Goal: Information Seeking & Learning: Learn about a topic

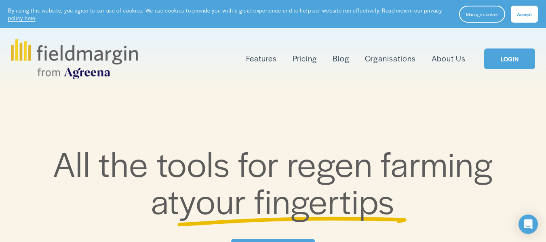
click at [452, 56] on link "About Us" at bounding box center [449, 58] width 34 height 13
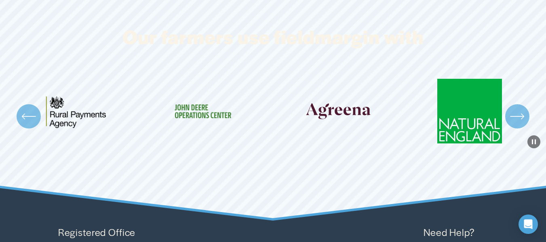
scroll to position [1497, 0]
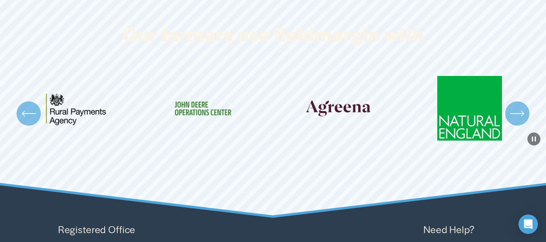
click at [520, 106] on icon "\a \a \a Next\a \a" at bounding box center [517, 113] width 15 height 15
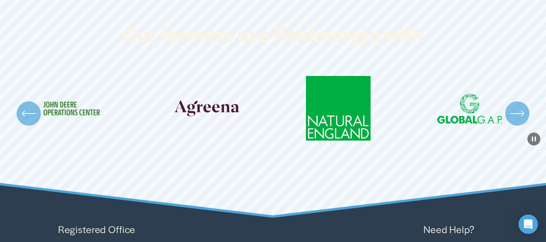
click at [520, 106] on icon "\a \a \a Next\a \a" at bounding box center [517, 113] width 15 height 15
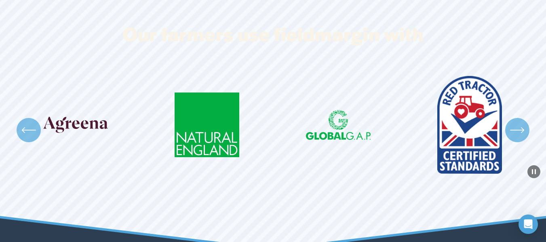
click at [517, 123] on icon "\a \a \a Next\a \a" at bounding box center [517, 130] width 15 height 15
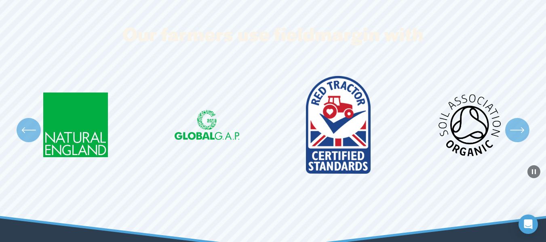
click at [517, 123] on icon "\a \a \a Next\a \a" at bounding box center [517, 130] width 15 height 15
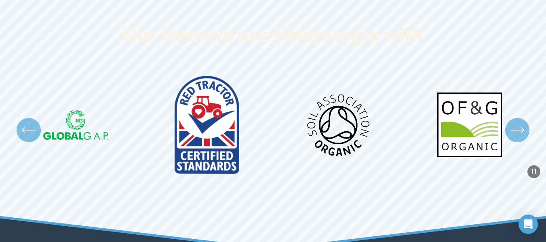
click at [517, 123] on icon "\a \a \a Next\a \a" at bounding box center [517, 130] width 15 height 15
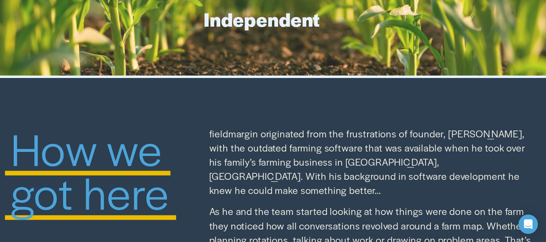
scroll to position [482, 0]
